Goal: Task Accomplishment & Management: Complete application form

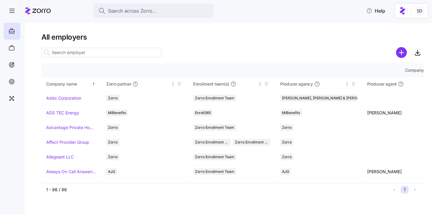
click at [122, 56] on input at bounding box center [101, 53] width 120 height 10
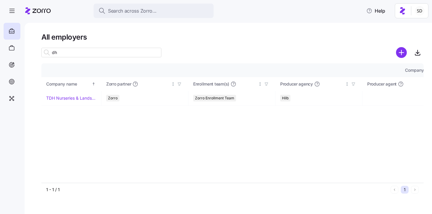
type input "d"
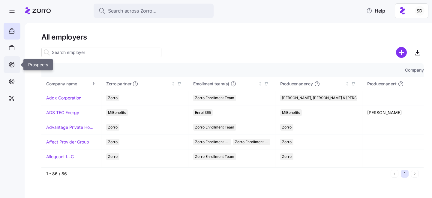
click at [10, 63] on icon at bounding box center [11, 64] width 5 height 5
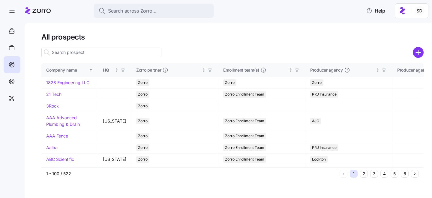
click at [101, 51] on input at bounding box center [101, 53] width 120 height 10
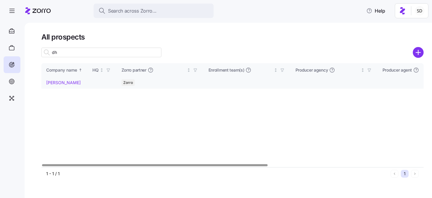
type input "dh"
click at [54, 83] on link "[PERSON_NAME]" at bounding box center [63, 82] width 35 height 5
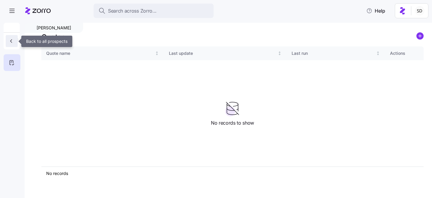
click at [10, 41] on icon "button" at bounding box center [11, 41] width 6 height 6
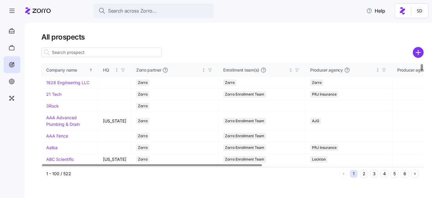
click at [116, 51] on input at bounding box center [101, 53] width 120 height 10
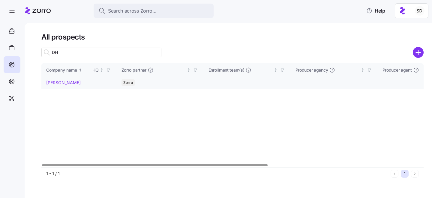
type input "DH"
drag, startPoint x: 50, startPoint y: 83, endPoint x: 162, endPoint y: 106, distance: 114.9
click at [50, 83] on link "[PERSON_NAME]" at bounding box center [63, 82] width 35 height 5
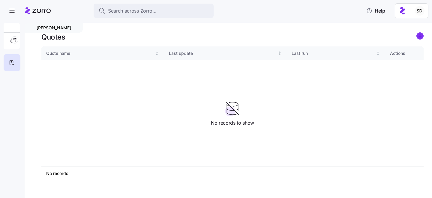
click at [420, 35] on icon "add icon" at bounding box center [420, 36] width 0 height 3
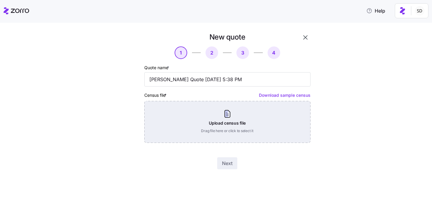
click at [243, 117] on div "Upload census file Drag file here or click to select it" at bounding box center [227, 122] width 166 height 42
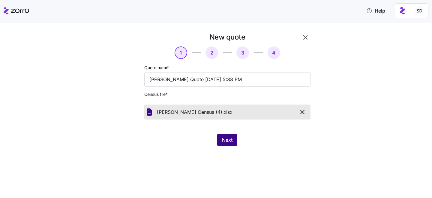
click at [229, 144] on button "Next" at bounding box center [227, 140] width 20 height 12
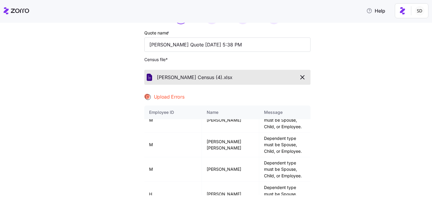
scroll to position [45, 0]
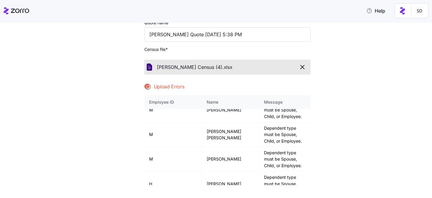
click at [301, 69] on icon "button" at bounding box center [302, 67] width 7 height 7
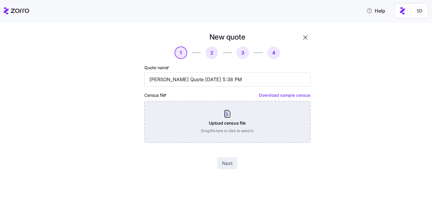
click at [197, 134] on div "Upload census file Drag file here or click to select it" at bounding box center [227, 122] width 166 height 42
click at [228, 118] on div "Upload census file Drag file here or click to select it" at bounding box center [227, 122] width 166 height 42
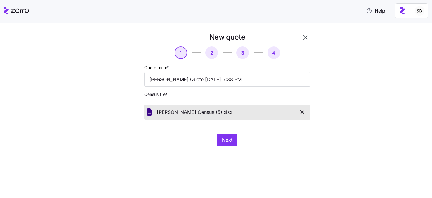
click at [224, 147] on div "New quote 1 2 3 4 Quote name * [PERSON_NAME] Quote [DATE] 5:38 PM Census file *…" at bounding box center [220, 92] width 210 height 121
click at [226, 137] on span "Next" at bounding box center [227, 140] width 11 height 7
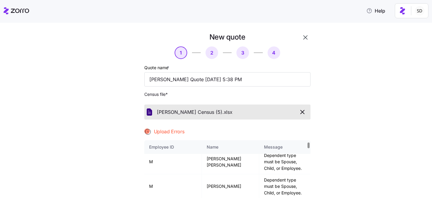
scroll to position [13, 0]
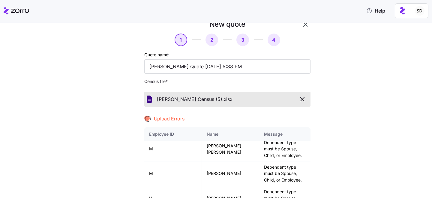
click at [299, 97] on icon "button" at bounding box center [302, 99] width 7 height 7
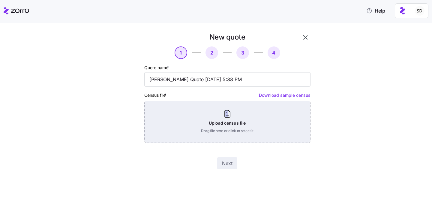
click at [216, 129] on div "Upload census file Drag file here or click to select it" at bounding box center [227, 122] width 166 height 42
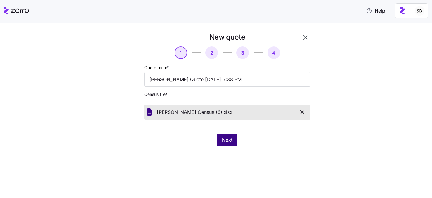
click at [223, 138] on span "Next" at bounding box center [227, 140] width 11 height 7
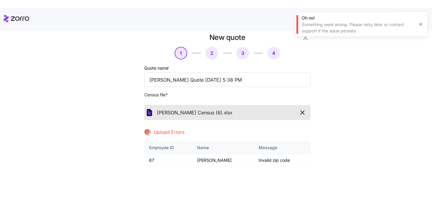
scroll to position [8, 0]
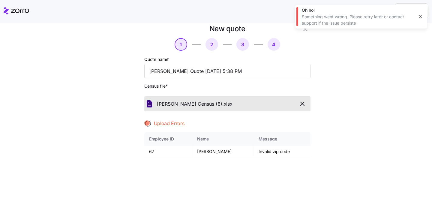
click at [402, 99] on div "New quote 1 2 3 4 Quote name * [PERSON_NAME] Quote [DATE] 5:38 PM Census file *…" at bounding box center [220, 140] width 407 height 232
click at [302, 102] on icon "button" at bounding box center [302, 103] width 7 height 7
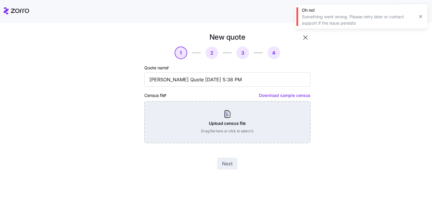
click at [226, 133] on div "Upload census file Drag file here or click to select it" at bounding box center [227, 122] width 166 height 42
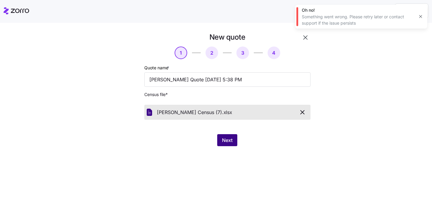
click at [232, 143] on span "Next" at bounding box center [227, 140] width 11 height 7
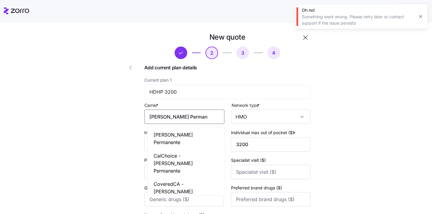
click at [195, 118] on input "[PERSON_NAME] Permanente" at bounding box center [184, 117] width 80 height 14
click at [192, 138] on span "[PERSON_NAME] Permanente" at bounding box center [186, 138] width 65 height 15
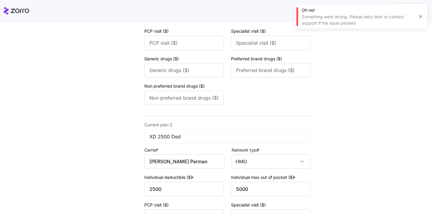
scroll to position [153, 0]
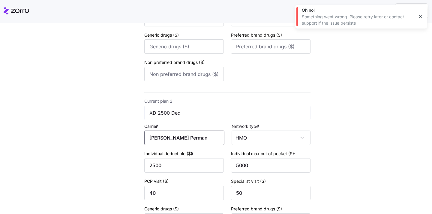
click at [192, 140] on input "[PERSON_NAME] Permanente" at bounding box center [184, 138] width 80 height 14
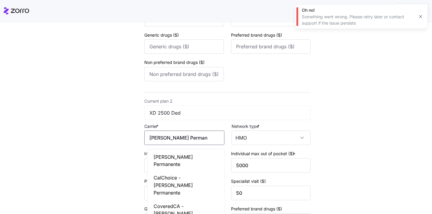
click at [201, 157] on div "[PERSON_NAME] Permanente" at bounding box center [186, 160] width 75 height 21
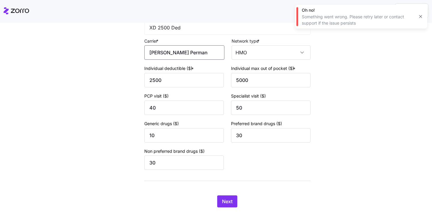
scroll to position [255, 0]
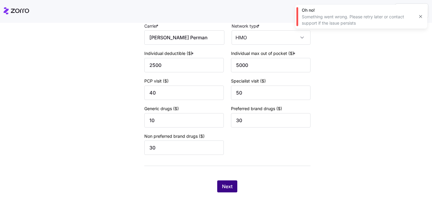
click at [228, 188] on span "Next" at bounding box center [227, 186] width 11 height 7
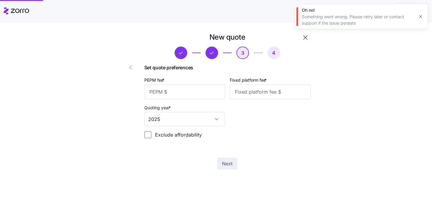
scroll to position [0, 0]
click at [177, 94] on input "PEPM fee *" at bounding box center [184, 92] width 81 height 14
type input "50"
click at [250, 94] on input "Fixed platform fee *" at bounding box center [270, 92] width 81 height 14
type input "100"
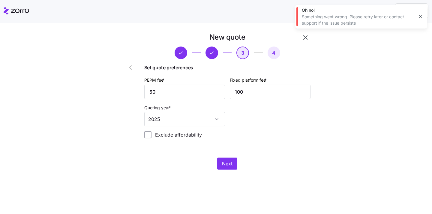
click at [232, 173] on div "New quote 3 4 Set quote preferences PEPM fee * 50 Fixed platform fee * 100 Quot…" at bounding box center [220, 104] width 210 height 144
click at [228, 165] on span "Next" at bounding box center [227, 163] width 11 height 7
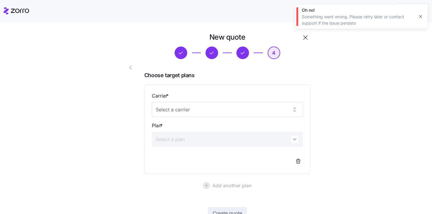
scroll to position [44, 0]
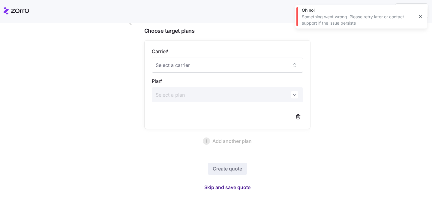
click at [228, 189] on span "Skip and save quote" at bounding box center [227, 187] width 46 height 7
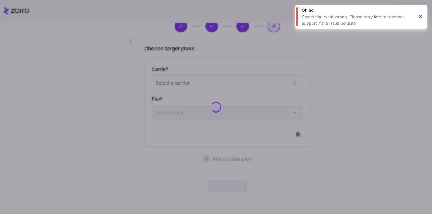
scroll to position [26, 0]
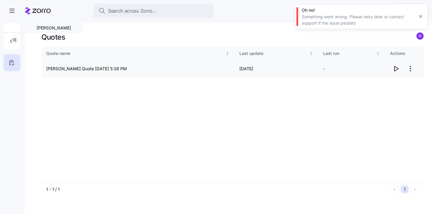
click at [398, 71] on icon "button" at bounding box center [396, 68] width 7 height 7
click at [398, 68] on icon "button" at bounding box center [396, 68] width 7 height 7
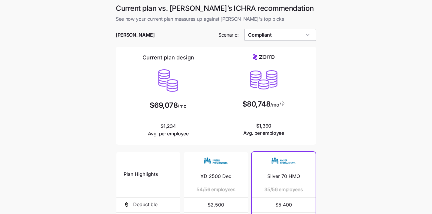
click at [277, 34] on input "Compliant" at bounding box center [280, 35] width 72 height 12
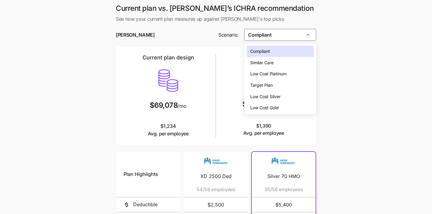
click at [273, 99] on span "Low Cost Silver" at bounding box center [265, 96] width 30 height 7
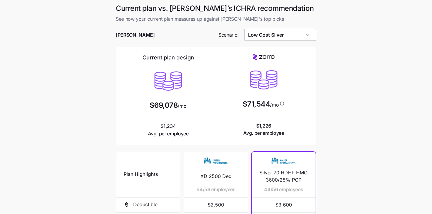
click at [296, 35] on input "Low Cost Silver" at bounding box center [280, 35] width 72 height 12
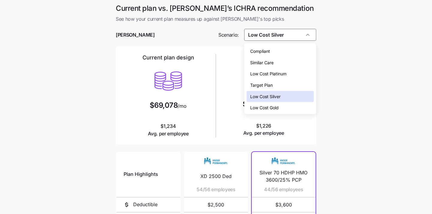
click at [286, 77] on span "Low Cost Platinum" at bounding box center [268, 74] width 36 height 7
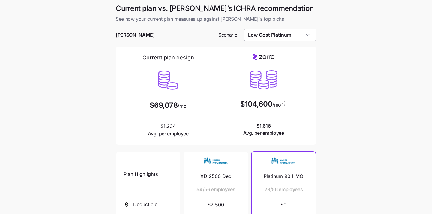
click at [288, 40] on input "Low Cost Platinum" at bounding box center [280, 35] width 72 height 12
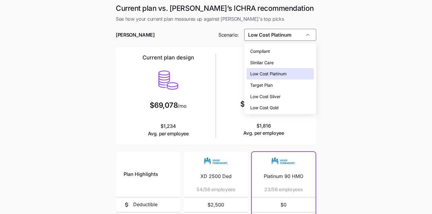
click at [285, 54] on div "Compliant" at bounding box center [281, 51] width 68 height 11
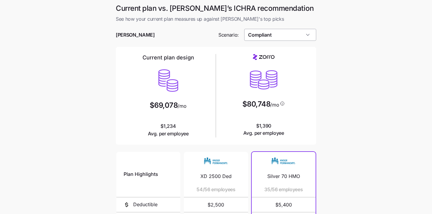
click at [289, 35] on input "Compliant" at bounding box center [280, 35] width 72 height 12
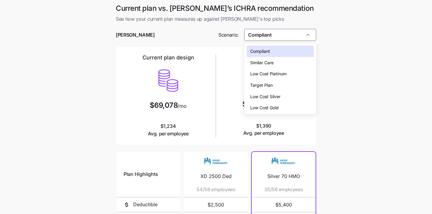
click at [283, 106] on div "Low Cost Gold" at bounding box center [281, 107] width 68 height 11
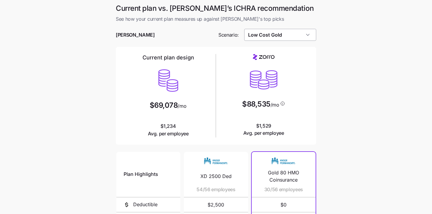
click at [297, 37] on input "Low Cost Gold" at bounding box center [280, 35] width 72 height 12
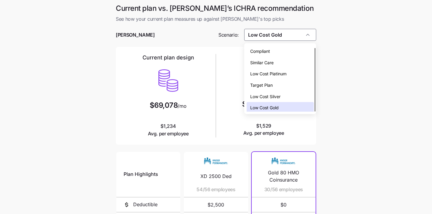
scroll to position [2, 0]
click at [290, 94] on div "Low Cost Silver" at bounding box center [281, 94] width 68 height 11
type input "Low Cost Silver"
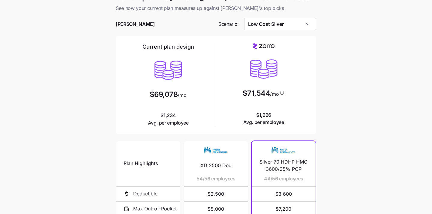
scroll to position [0, 0]
